Goal: Task Accomplishment & Management: Manage account settings

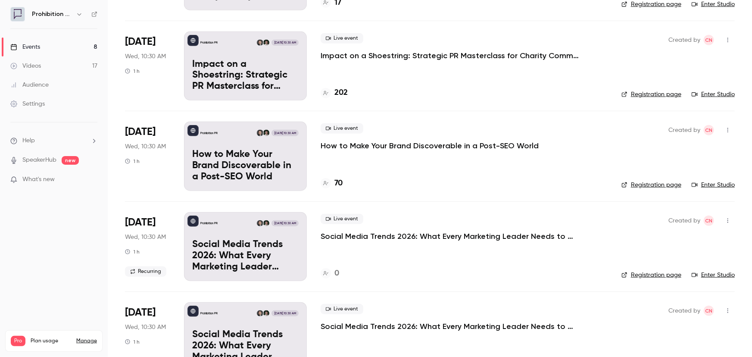
scroll to position [392, 0]
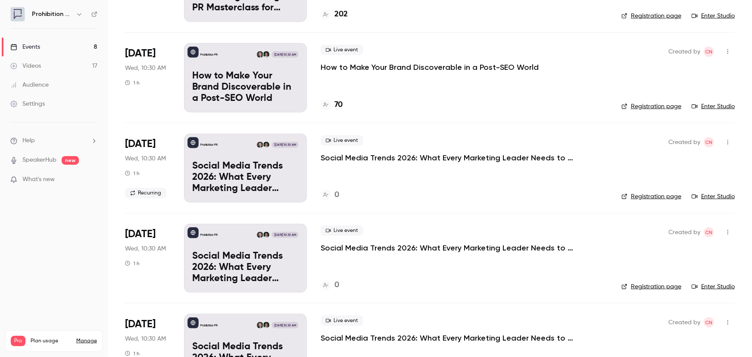
click at [516, 155] on p "Social Media Trends 2026: What Every Marketing Leader Needs to Know" at bounding box center [450, 158] width 258 height 10
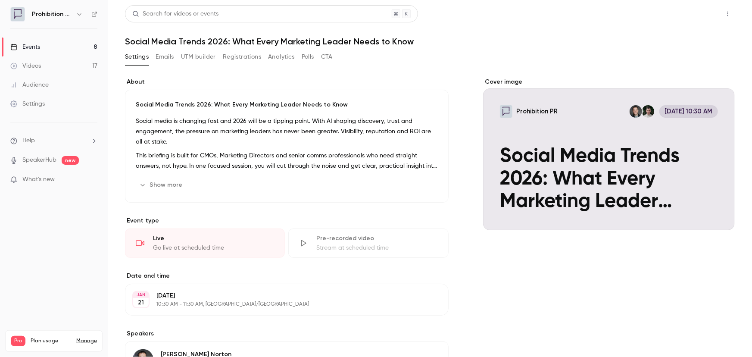
click at [700, 10] on button "Share" at bounding box center [697, 13] width 34 height 17
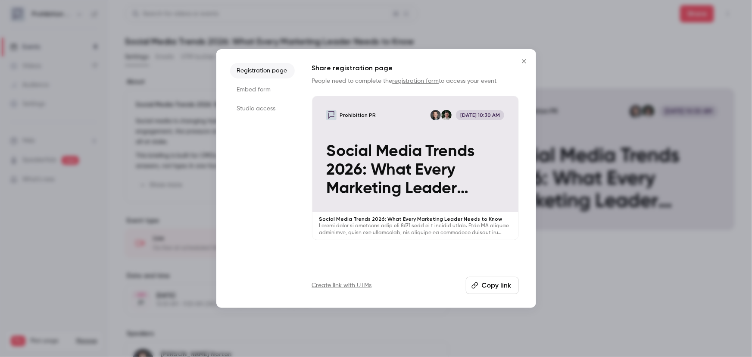
click at [714, 16] on div at bounding box center [376, 178] width 752 height 357
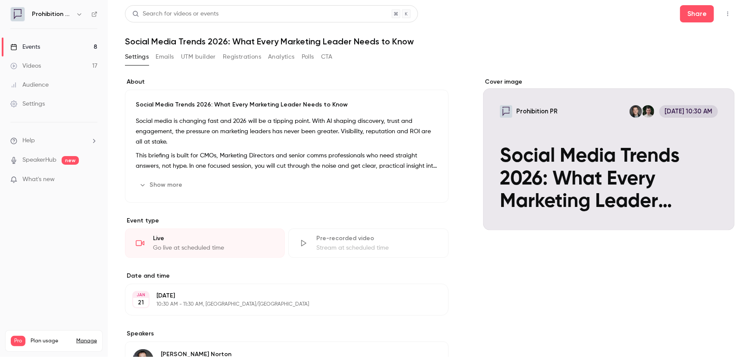
click at [724, 14] on icon "button" at bounding box center [727, 14] width 7 height 6
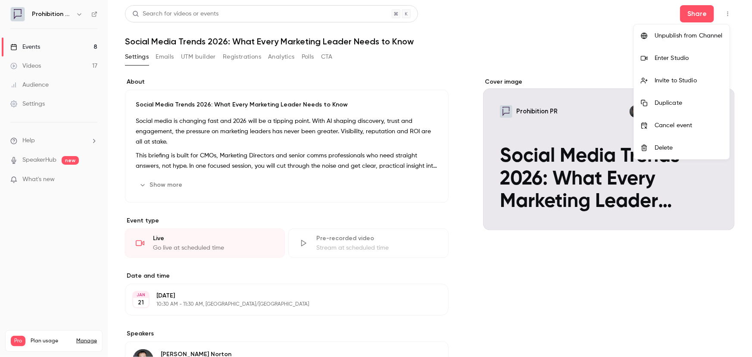
click at [493, 86] on div at bounding box center [376, 178] width 752 height 357
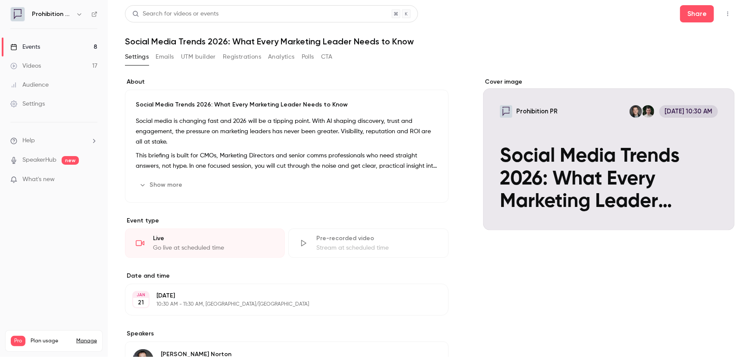
click at [91, 16] on icon at bounding box center [94, 14] width 6 height 6
click at [45, 44] on link "Events 8" at bounding box center [54, 46] width 108 height 19
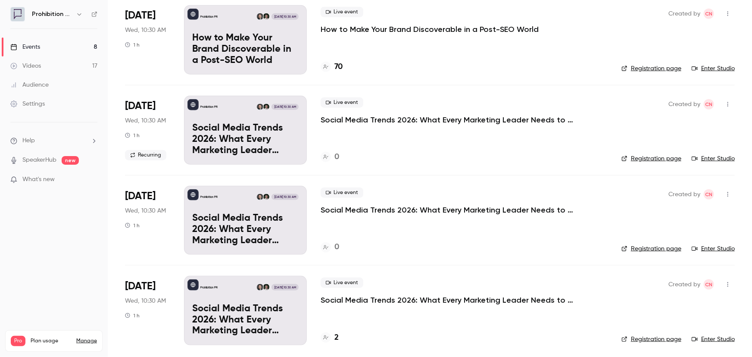
scroll to position [433, 0]
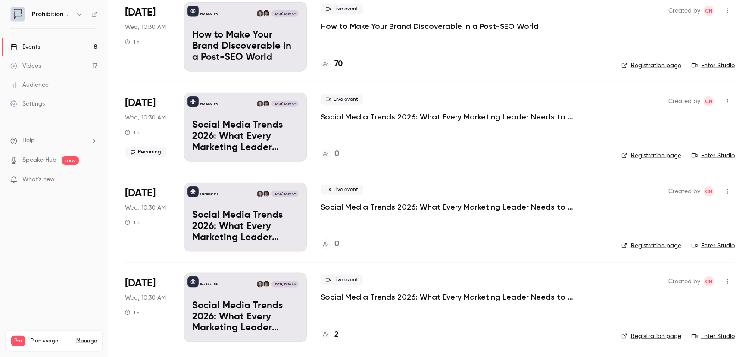
click at [417, 206] on p "Social Media Trends 2026: What Every Marketing Leader Needs to Know" at bounding box center [450, 207] width 258 height 10
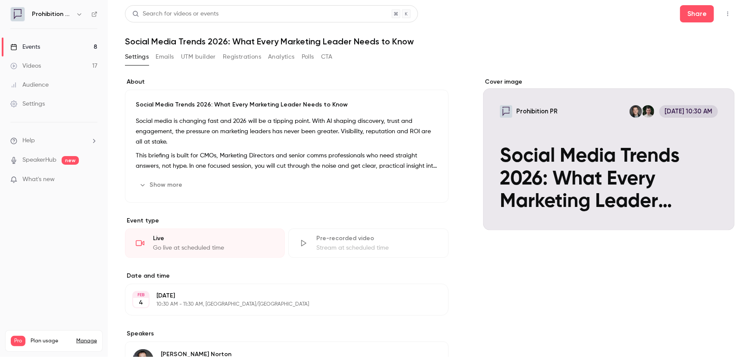
click at [725, 12] on button "button" at bounding box center [728, 14] width 14 height 14
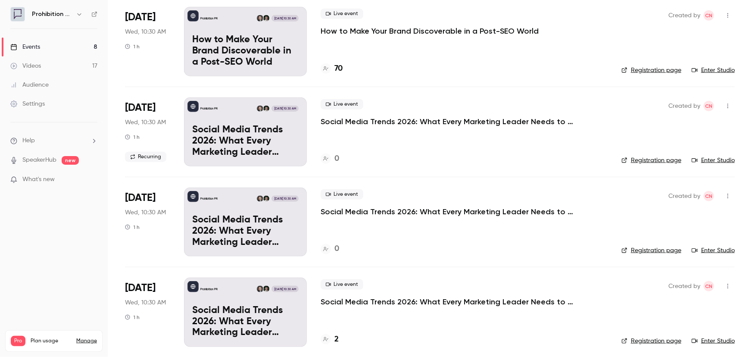
scroll to position [433, 0]
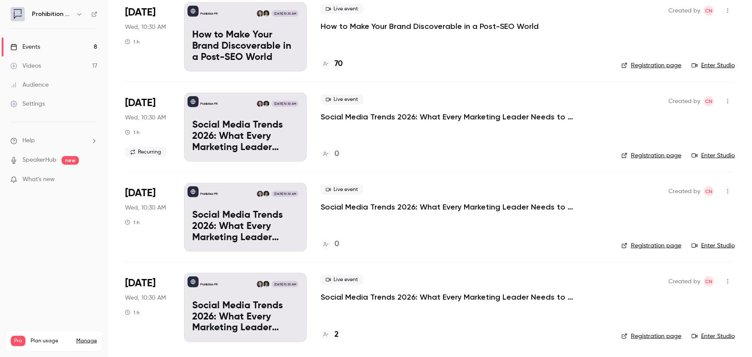
click at [407, 297] on p "Social Media Trends 2026: What Every Marketing Leader Needs to Know" at bounding box center [450, 297] width 258 height 10
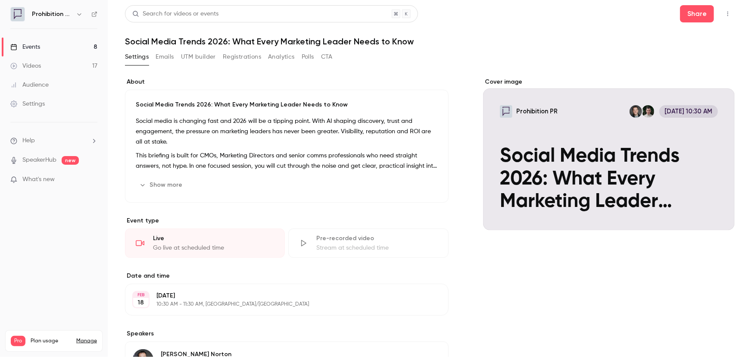
click at [725, 15] on icon "button" at bounding box center [727, 14] width 7 height 6
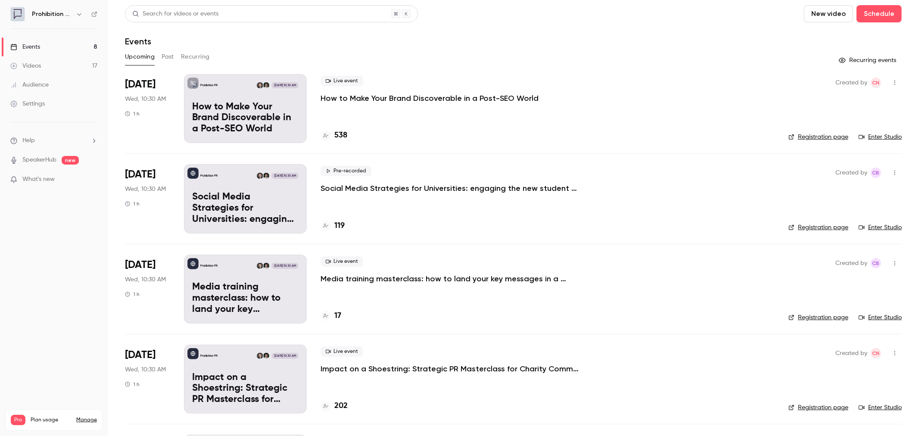
scroll to position [48, 0]
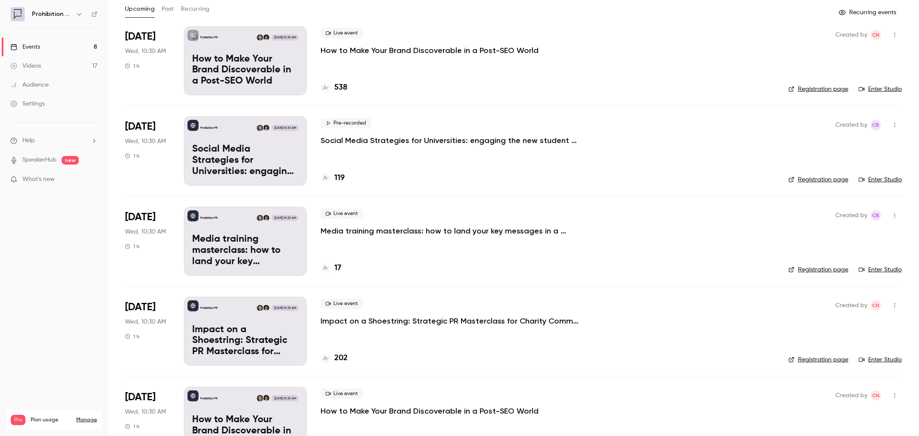
click at [59, 14] on h6 "Prohibition PR" at bounding box center [52, 14] width 40 height 9
click at [96, 16] on icon at bounding box center [94, 14] width 6 height 6
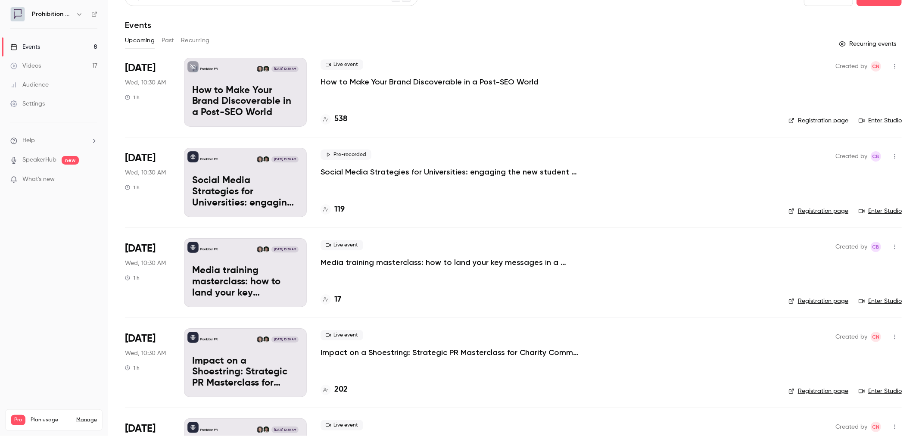
scroll to position [0, 0]
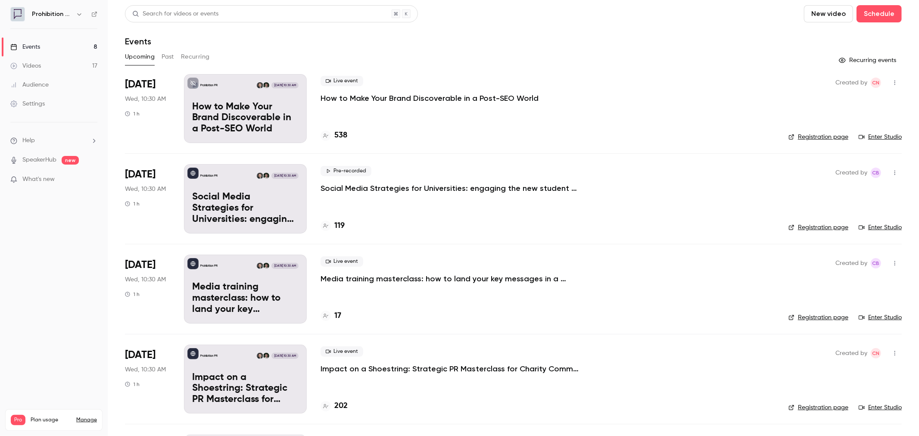
click at [84, 356] on link "Manage" at bounding box center [86, 420] width 21 height 7
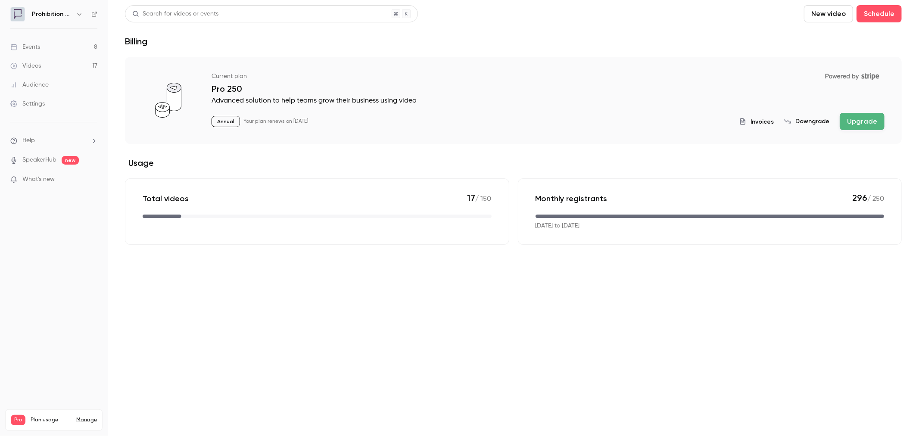
click at [751, 121] on button "Upgrade" at bounding box center [862, 121] width 45 height 17
click at [42, 49] on link "Events 8" at bounding box center [54, 46] width 108 height 19
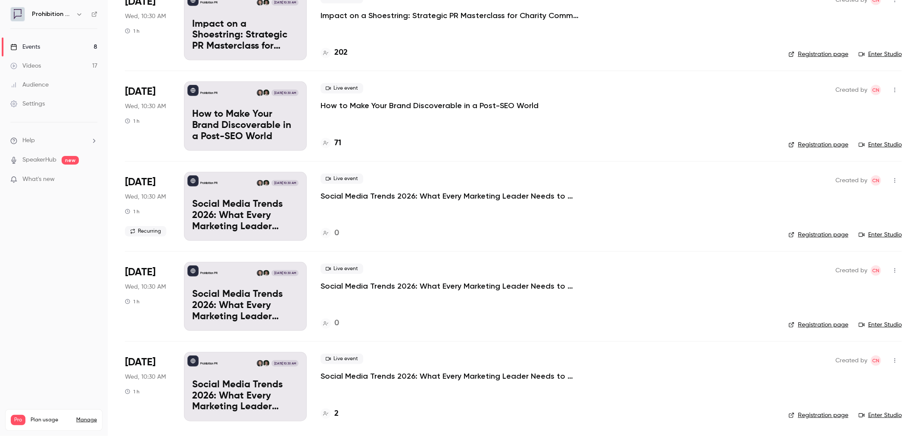
scroll to position [353, 0]
click at [83, 417] on link "Manage" at bounding box center [86, 420] width 21 height 7
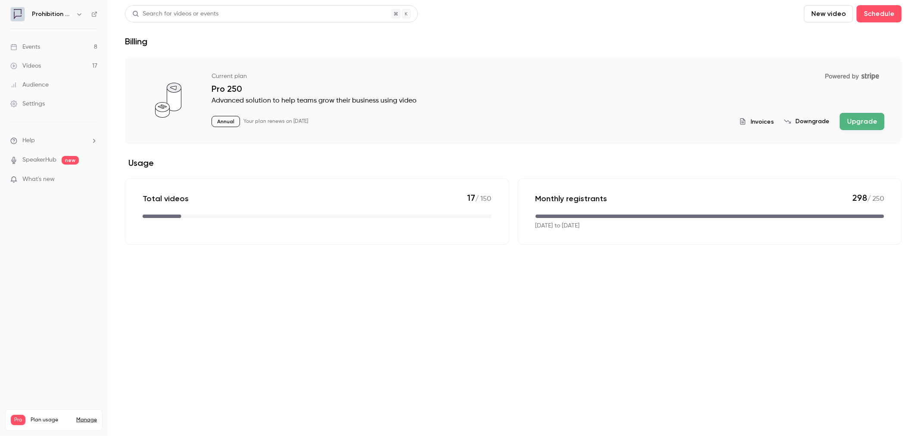
click at [42, 174] on ul "Help SpeakerHub new What's new" at bounding box center [54, 160] width 108 height 77
click at [42, 177] on span "What's new" at bounding box center [38, 179] width 32 height 9
click at [114, 246] on div at bounding box center [459, 218] width 919 height 436
click at [859, 125] on button "Upgrade" at bounding box center [862, 121] width 45 height 17
